Goal: Task Accomplishment & Management: Manage account settings

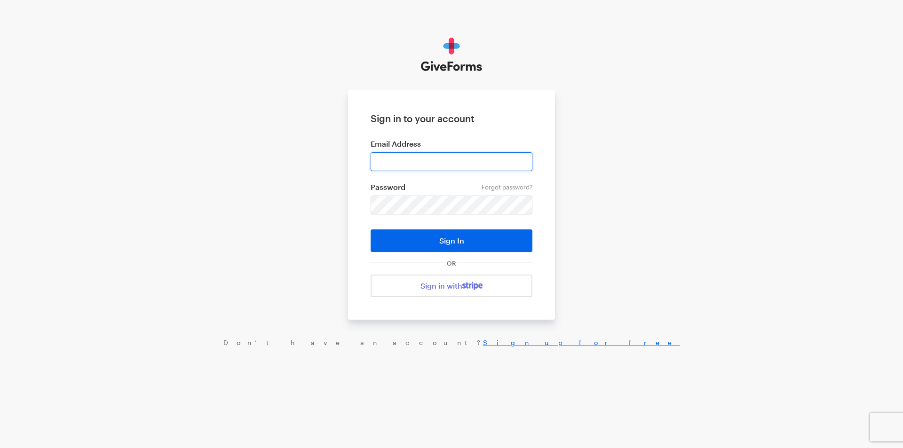
click at [379, 155] on input "email" at bounding box center [452, 161] width 162 height 19
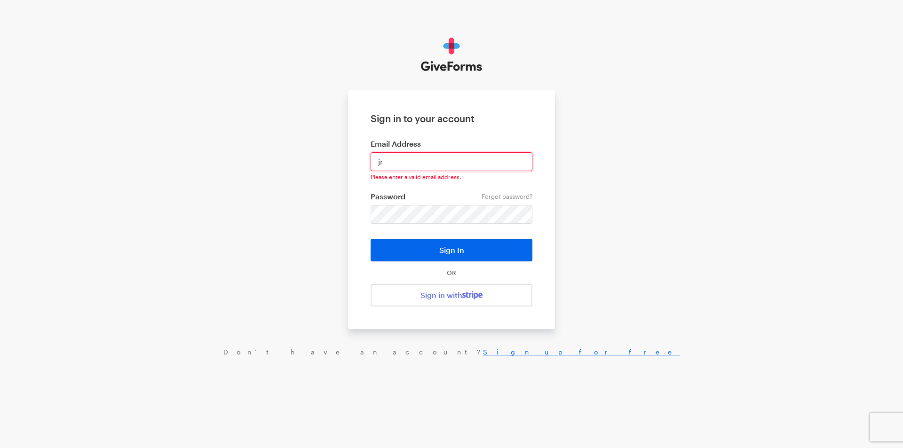
type input "jray@brightfocus.org"
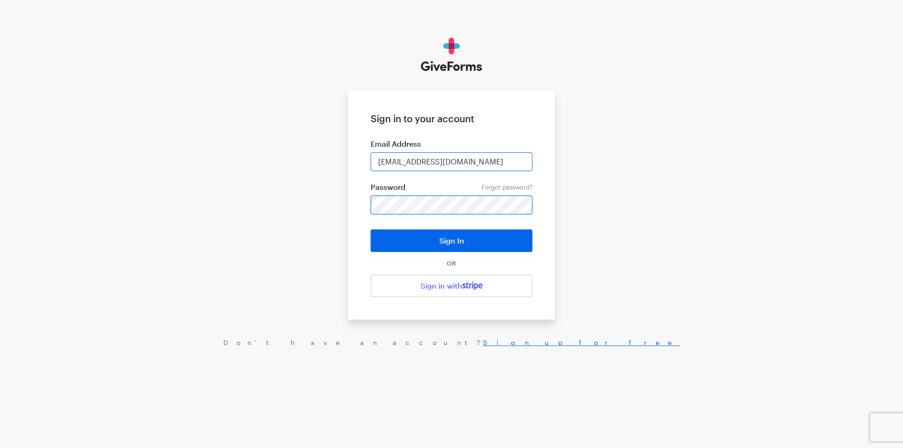
click at [371, 230] on button "Sign In" at bounding box center [452, 241] width 162 height 23
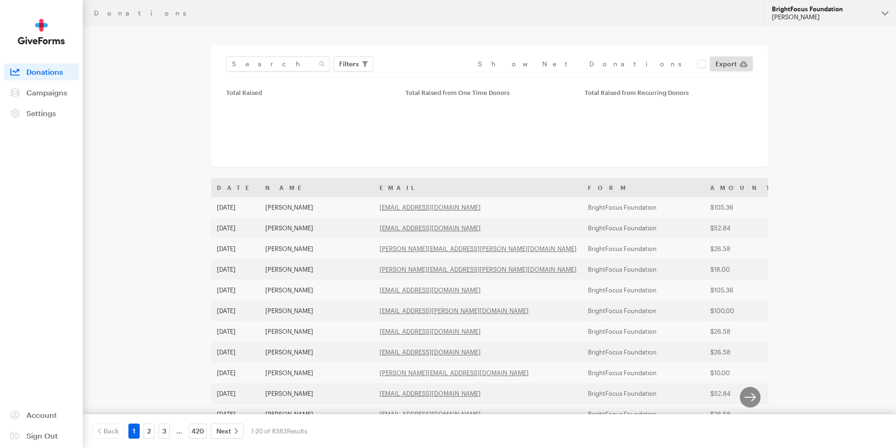
click at [791, 15] on div "[PERSON_NAME]" at bounding box center [823, 17] width 102 height 8
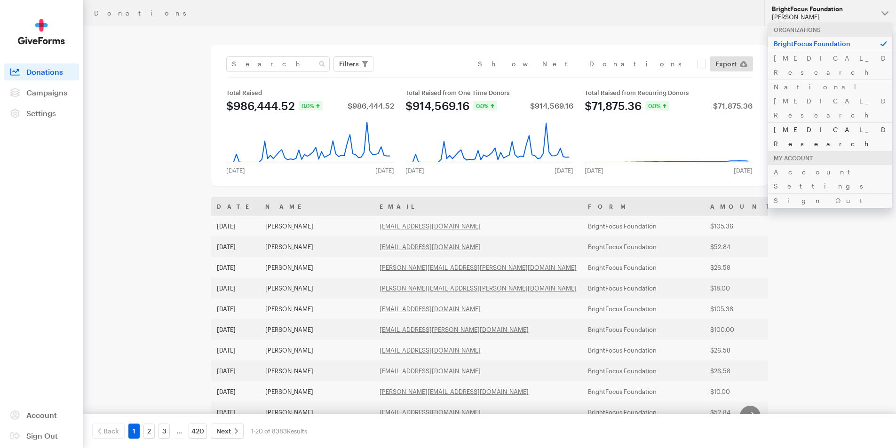
click at [804, 122] on link "[MEDICAL_DATA] Research" at bounding box center [830, 136] width 124 height 29
